Goal: Task Accomplishment & Management: Manage account settings

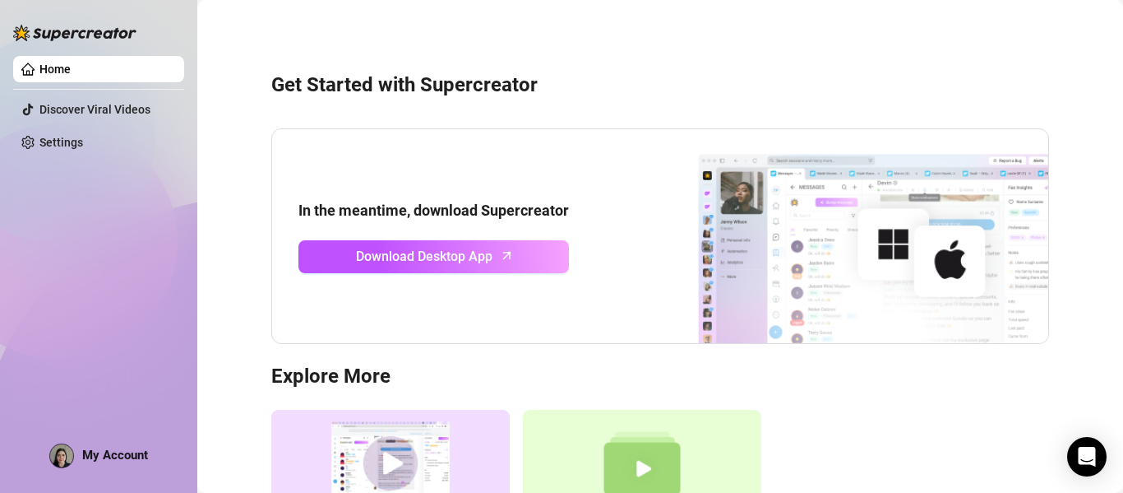
click at [135, 444] on div "My Account" at bounding box center [98, 455] width 99 height 25
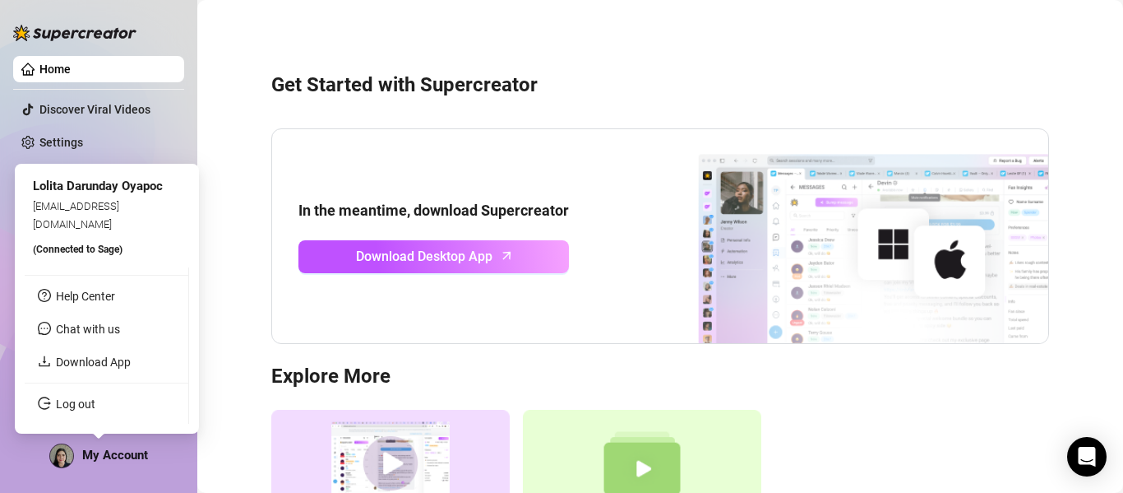
click at [127, 452] on span "My Account" at bounding box center [115, 454] width 66 height 15
click at [113, 193] on span "Lolita Darunday Oyapoc" at bounding box center [98, 185] width 130 height 15
click at [94, 193] on span "Lolita Darunday Oyapoc" at bounding box center [98, 185] width 130 height 15
click at [72, 193] on span "Lolita Darunday Oyapoc" at bounding box center [98, 185] width 130 height 15
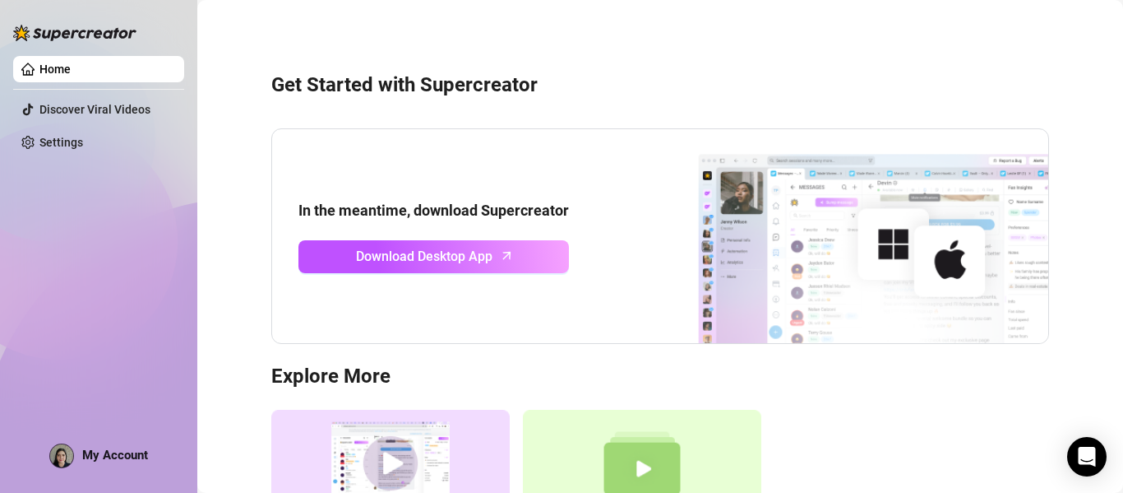
click at [64, 460] on img at bounding box center [61, 455] width 23 height 23
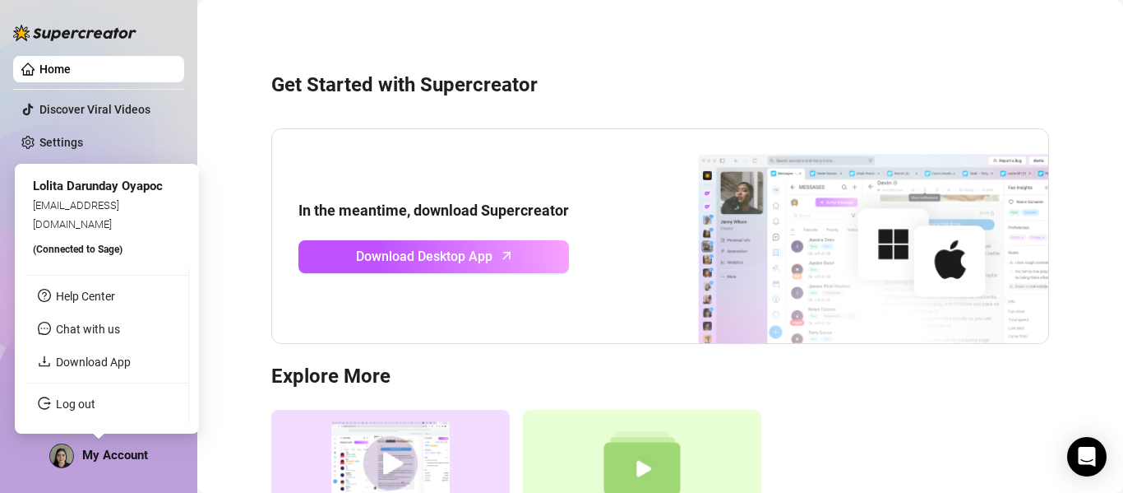
click at [64, 460] on img at bounding box center [61, 455] width 23 height 23
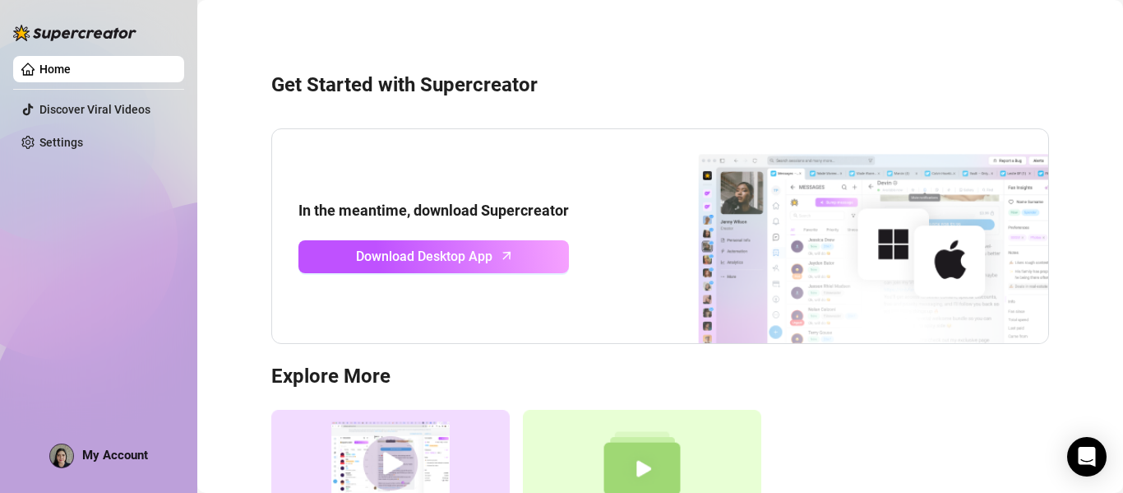
click at [47, 451] on div "Home Discover Viral Videos Settings My Account" at bounding box center [98, 239] width 171 height 478
click at [54, 136] on link "Settings" at bounding box center [61, 142] width 44 height 13
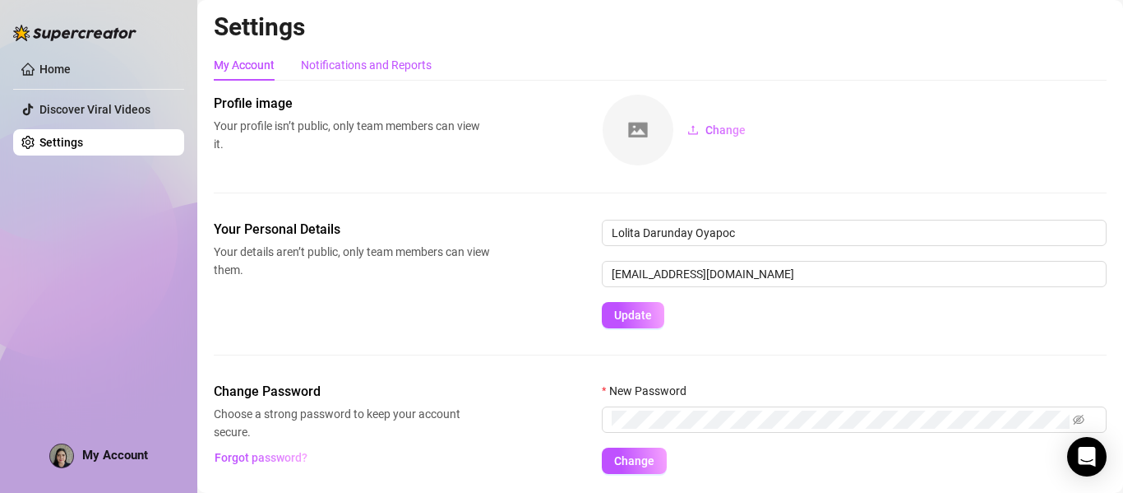
click at [330, 63] on div "Notifications and Reports" at bounding box center [366, 65] width 131 height 18
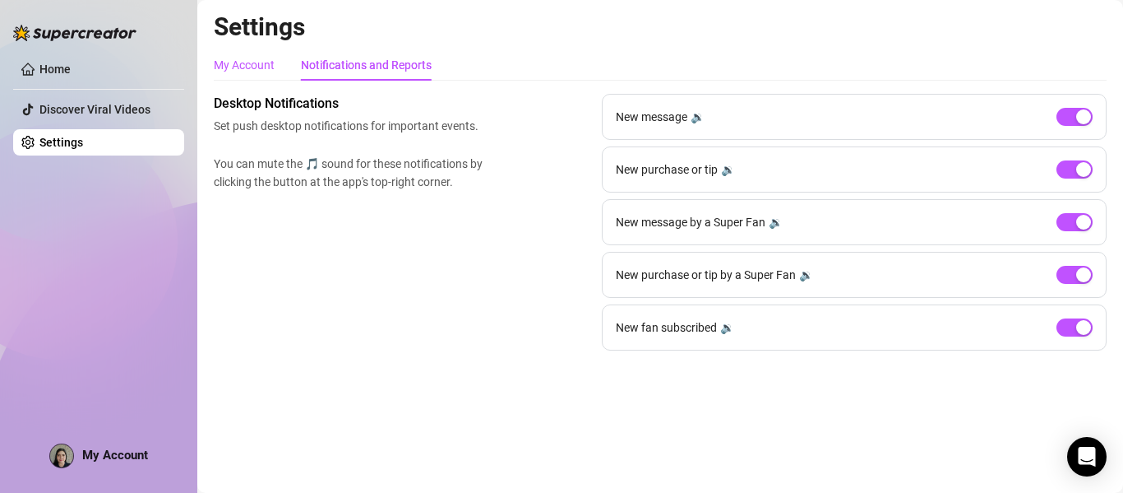
click at [268, 69] on div "My Account" at bounding box center [244, 65] width 61 height 18
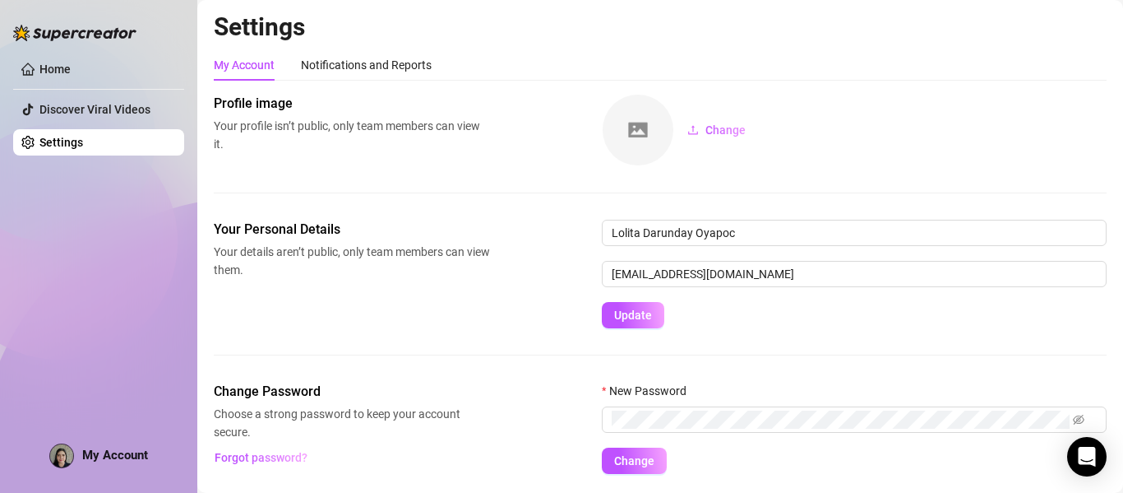
click at [664, 122] on img at bounding box center [638, 130] width 71 height 71
click at [712, 131] on span "Change" at bounding box center [725, 129] width 40 height 13
